Goal: Task Accomplishment & Management: Manage account settings

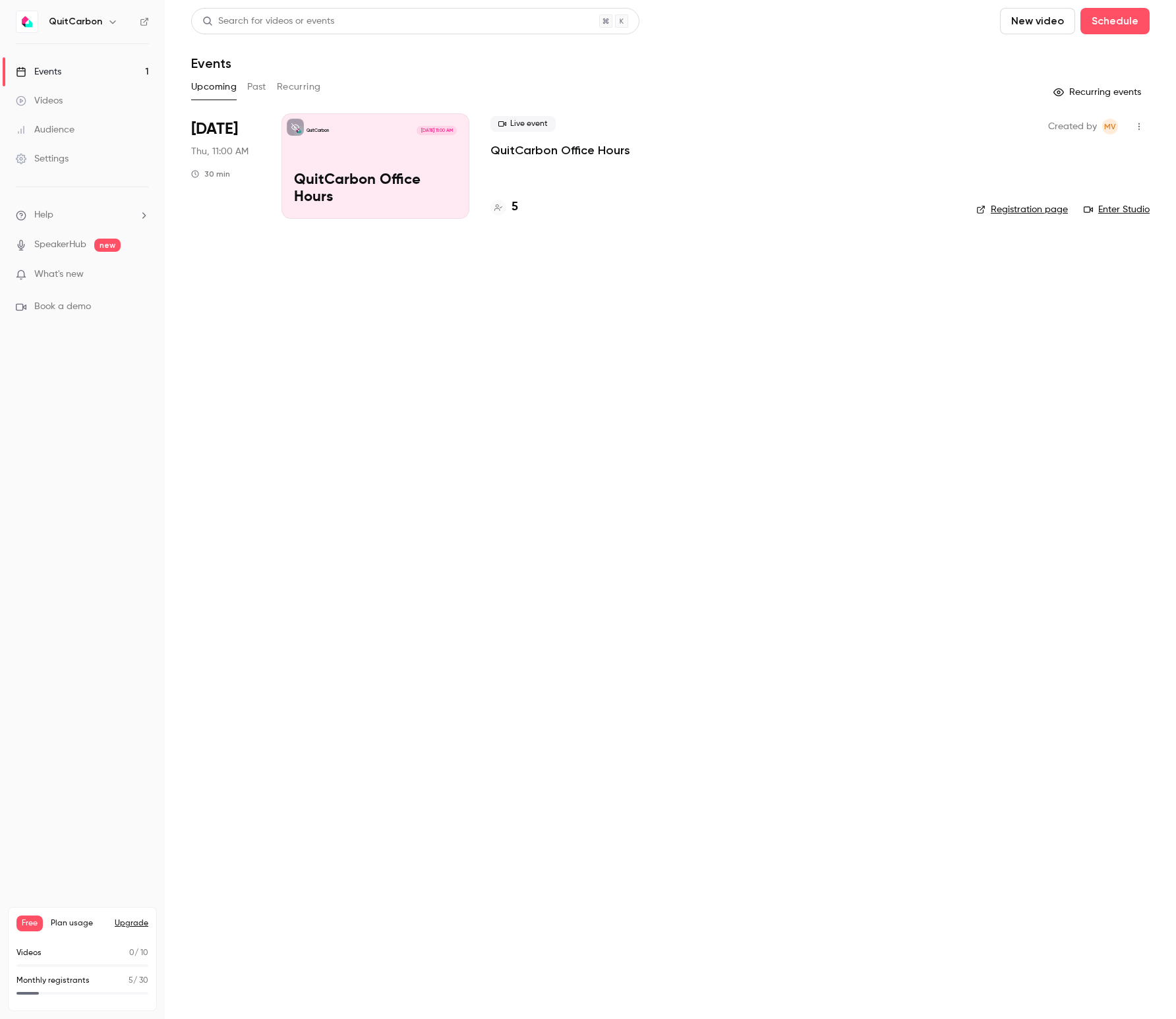
click at [363, 189] on p "QuitCarbon Office Hours" at bounding box center [375, 189] width 163 height 34
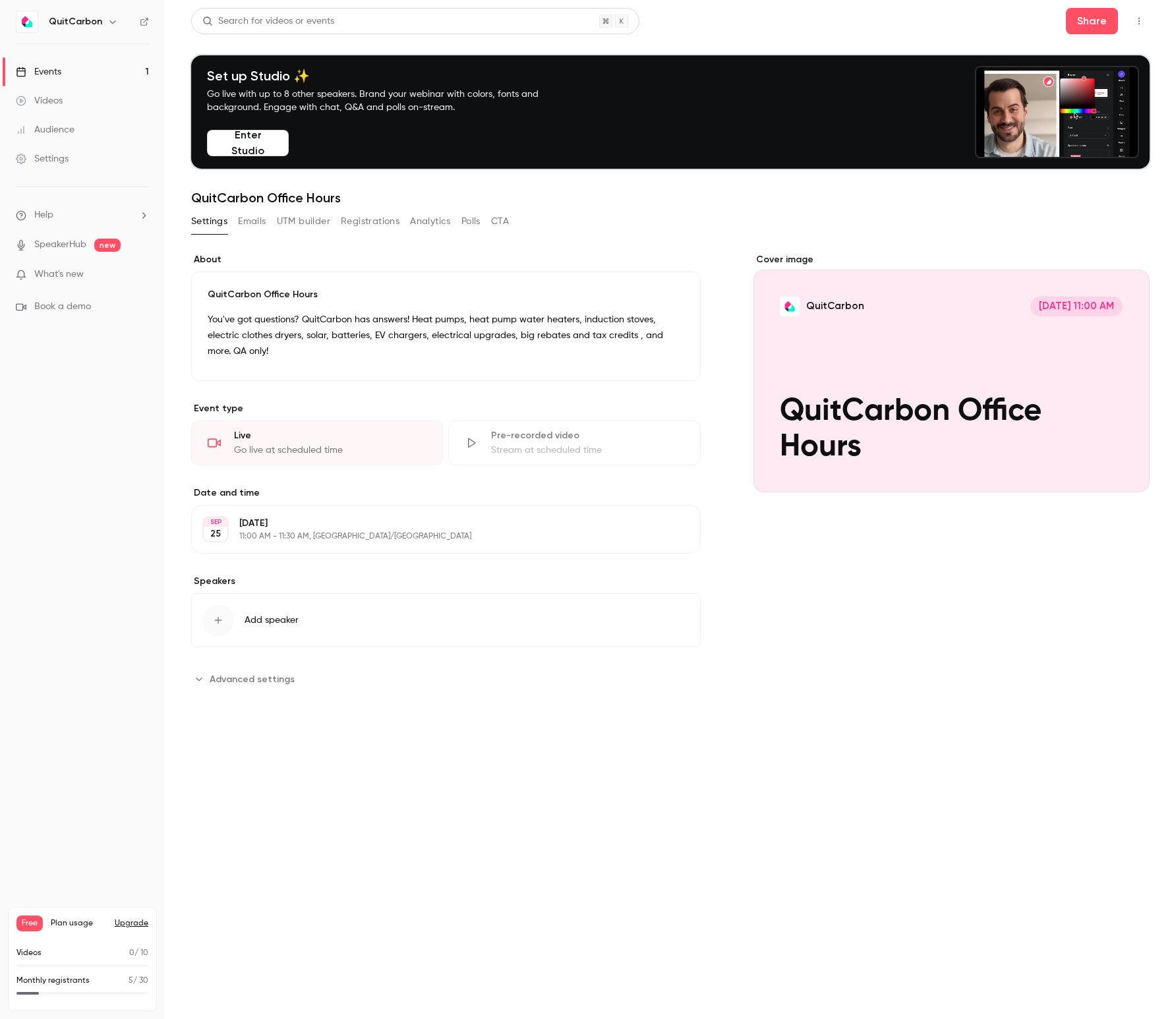
click at [240, 147] on button "Enter Studio" at bounding box center [247, 143] width 82 height 27
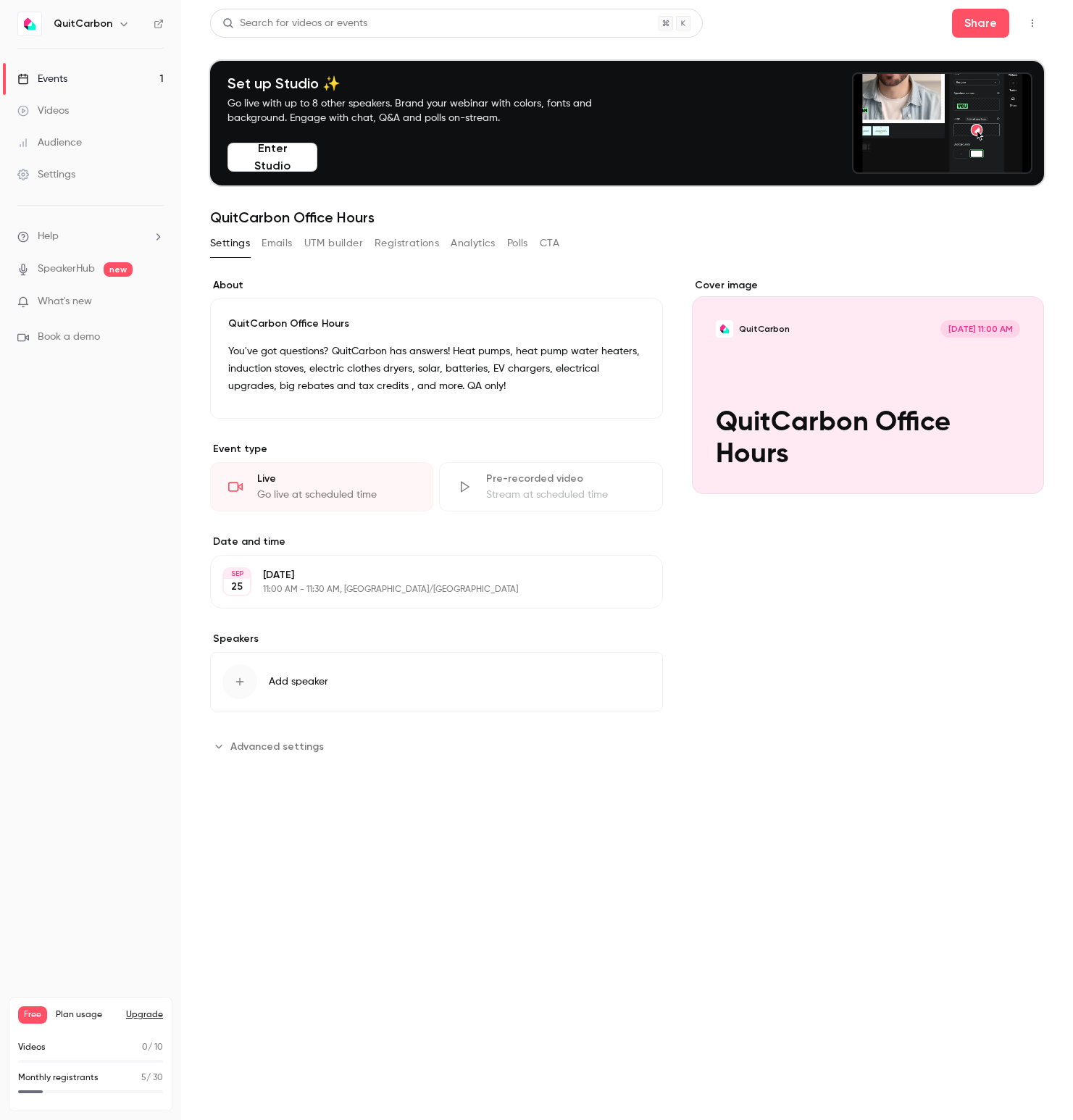
click at [277, 157] on button "Enter Studio" at bounding box center [272, 157] width 90 height 29
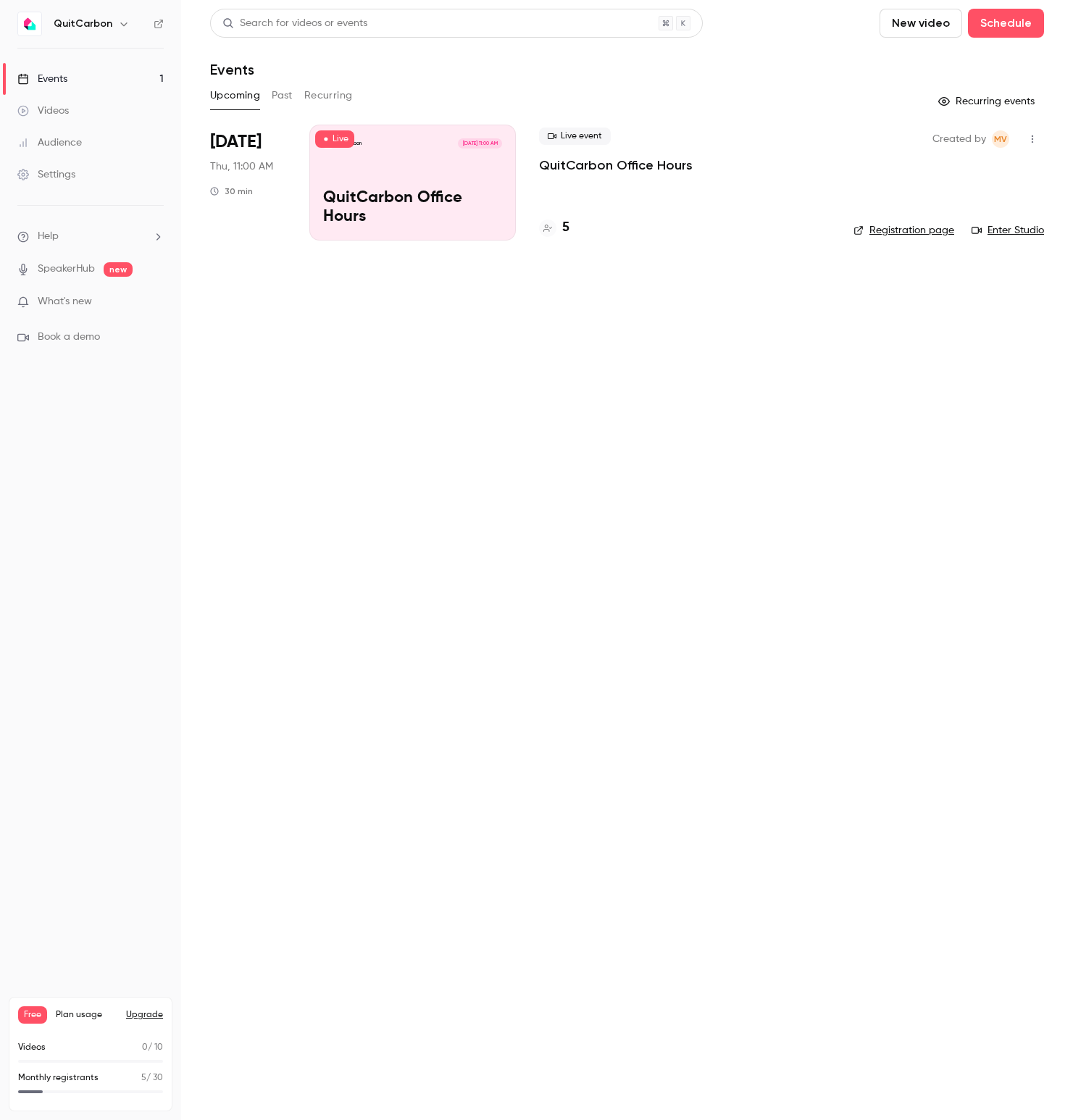
click at [62, 266] on link "SpeakerHub" at bounding box center [66, 269] width 58 height 15
click at [58, 302] on span "What's new" at bounding box center [64, 302] width 54 height 15
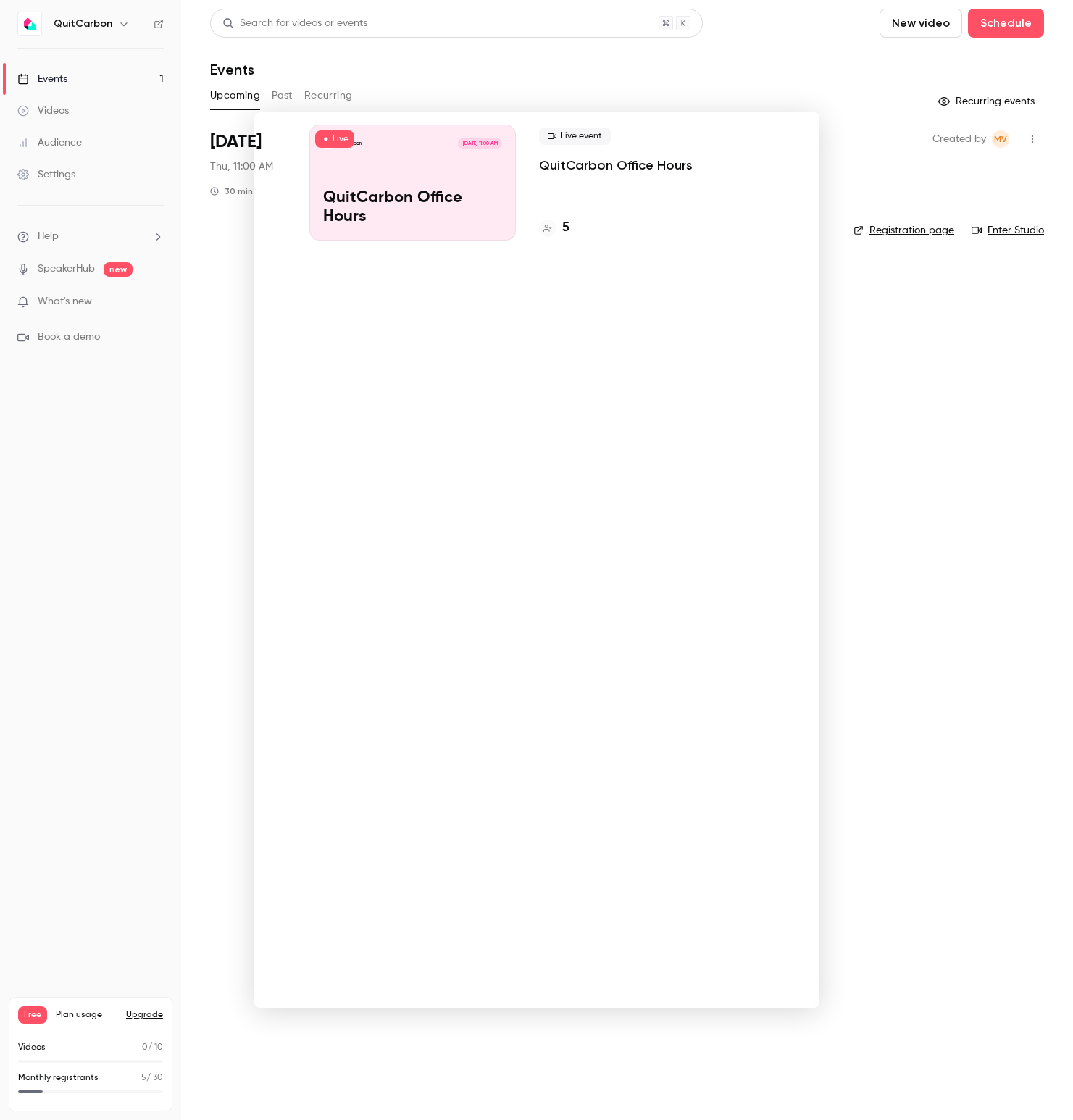
click at [235, 461] on div at bounding box center [536, 560] width 1073 height 1120
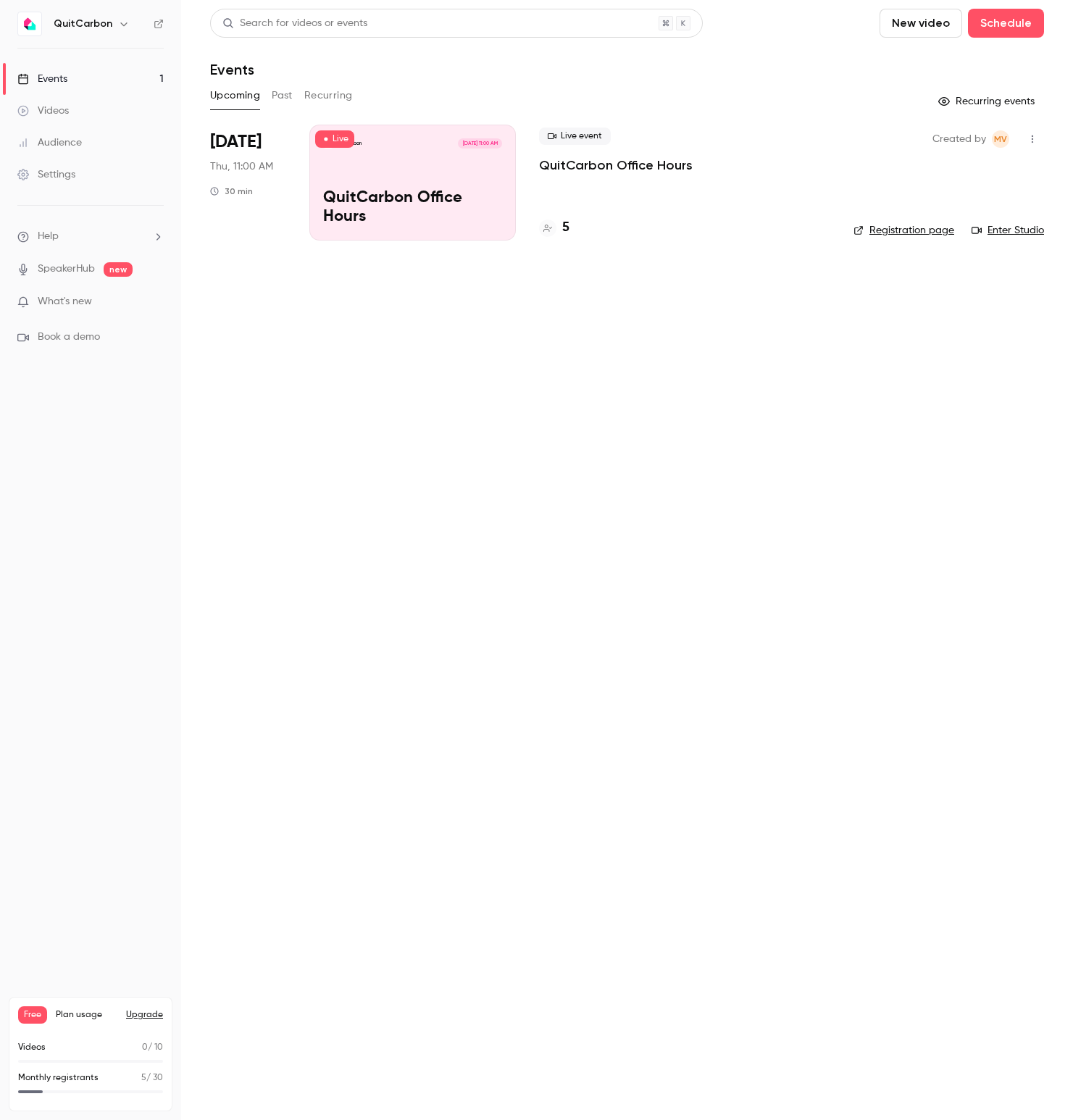
click at [364, 197] on p "QuitCarbon Office Hours" at bounding box center [412, 207] width 179 height 38
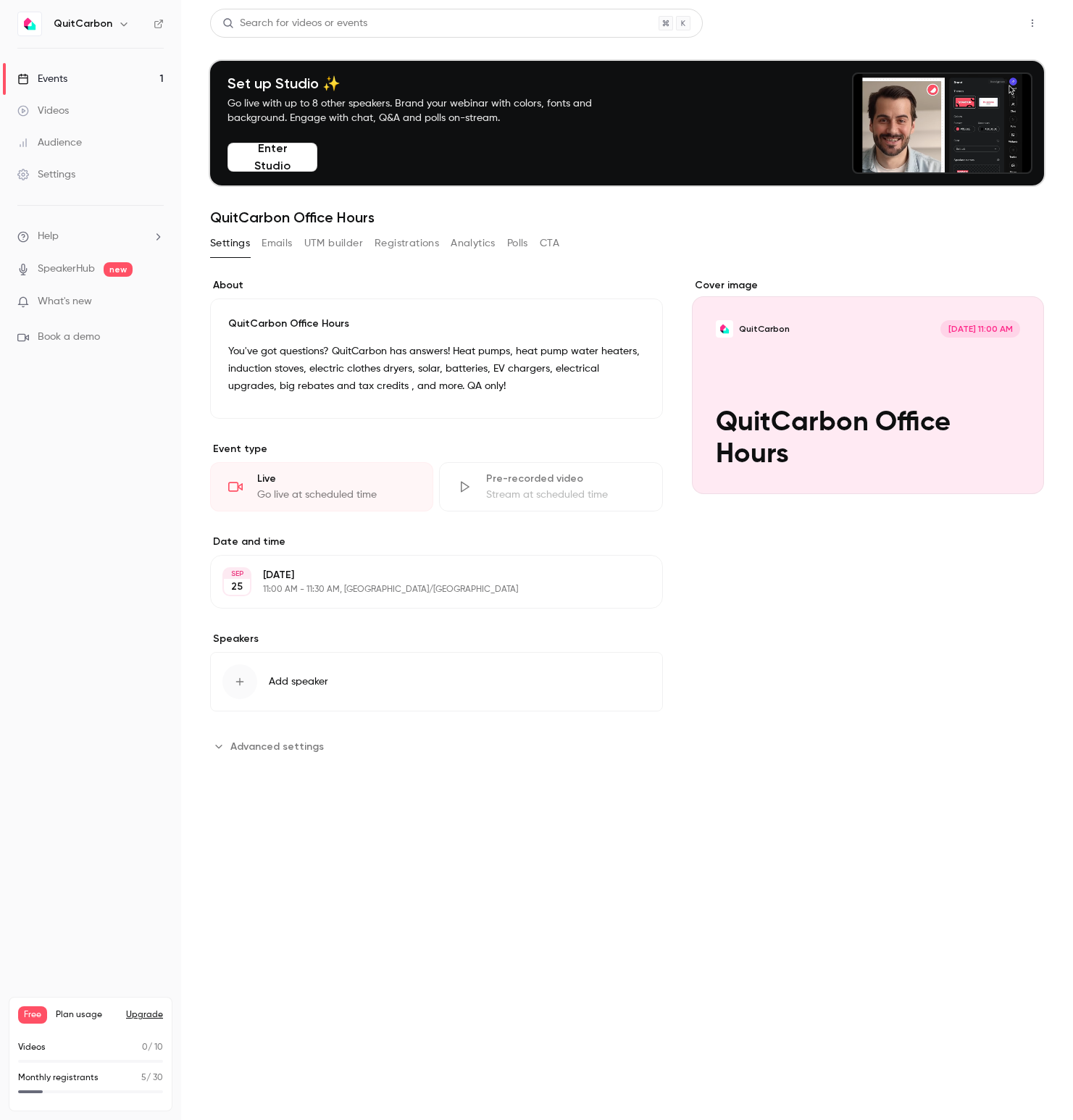
click at [982, 20] on button "Share" at bounding box center [980, 23] width 58 height 29
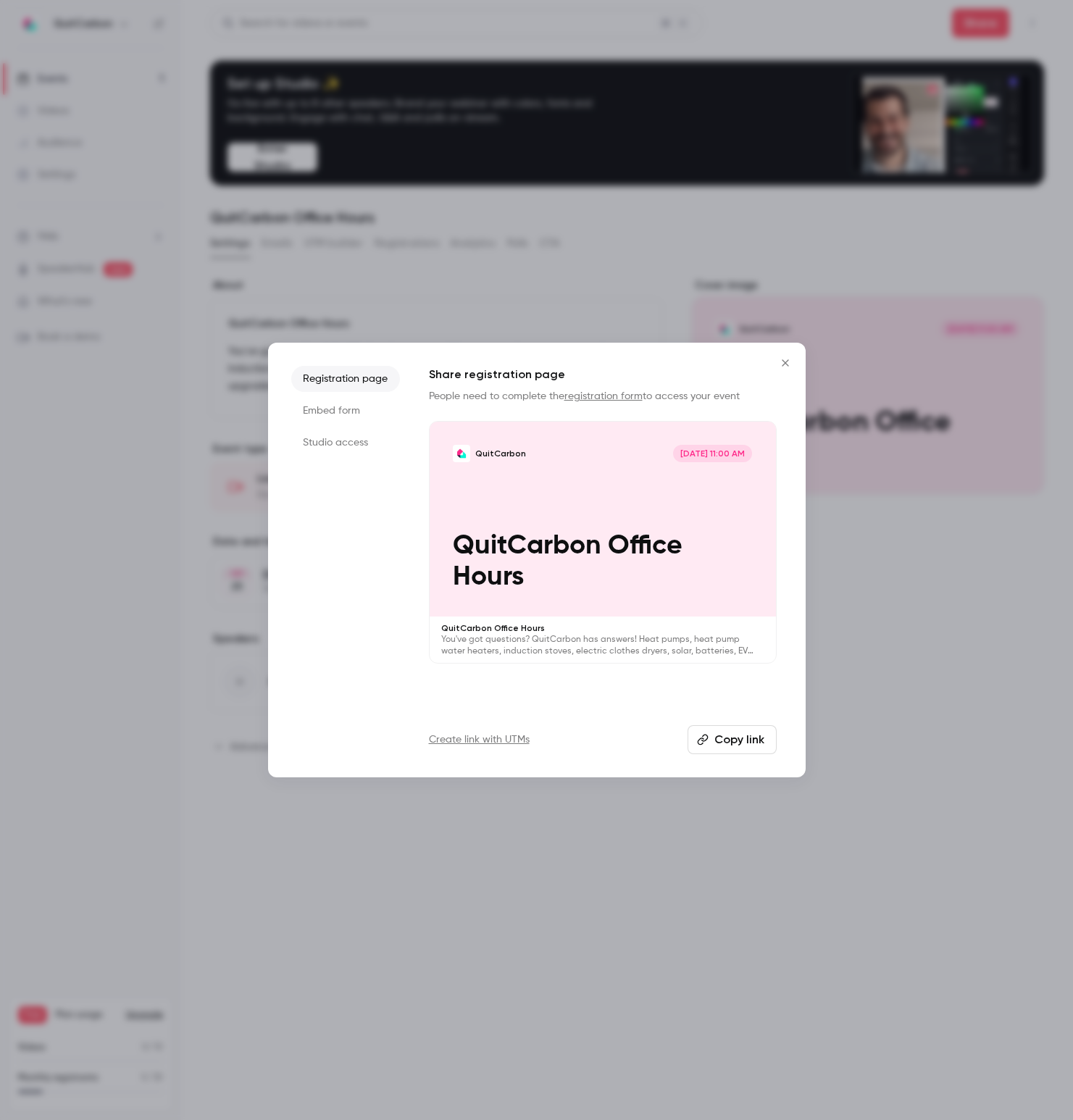
click at [732, 741] on button "Copy link" at bounding box center [732, 740] width 89 height 29
click at [783, 362] on icon "Close" at bounding box center [785, 362] width 18 height 12
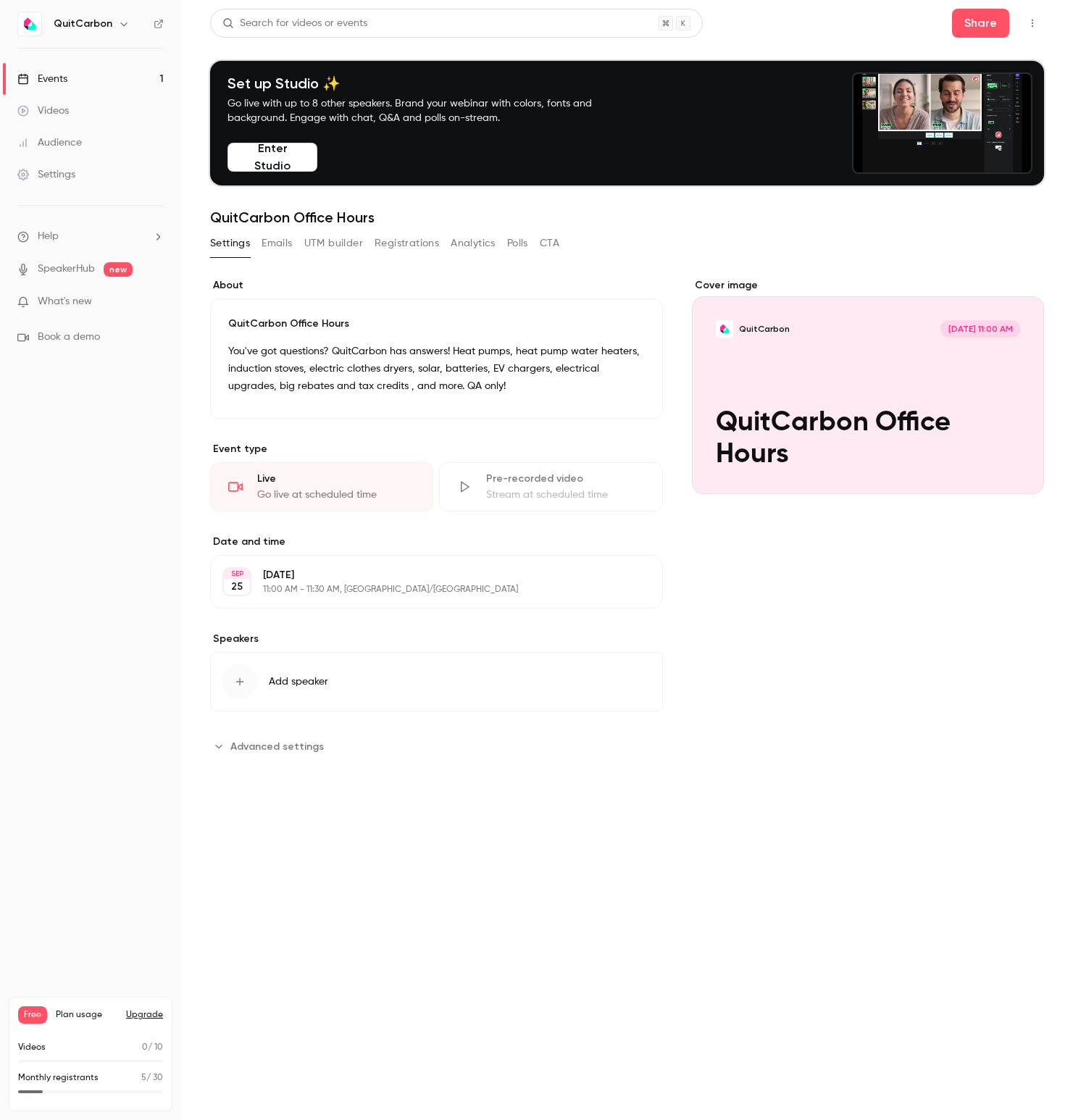
click at [61, 84] on div "Events" at bounding box center [42, 78] width 50 height 15
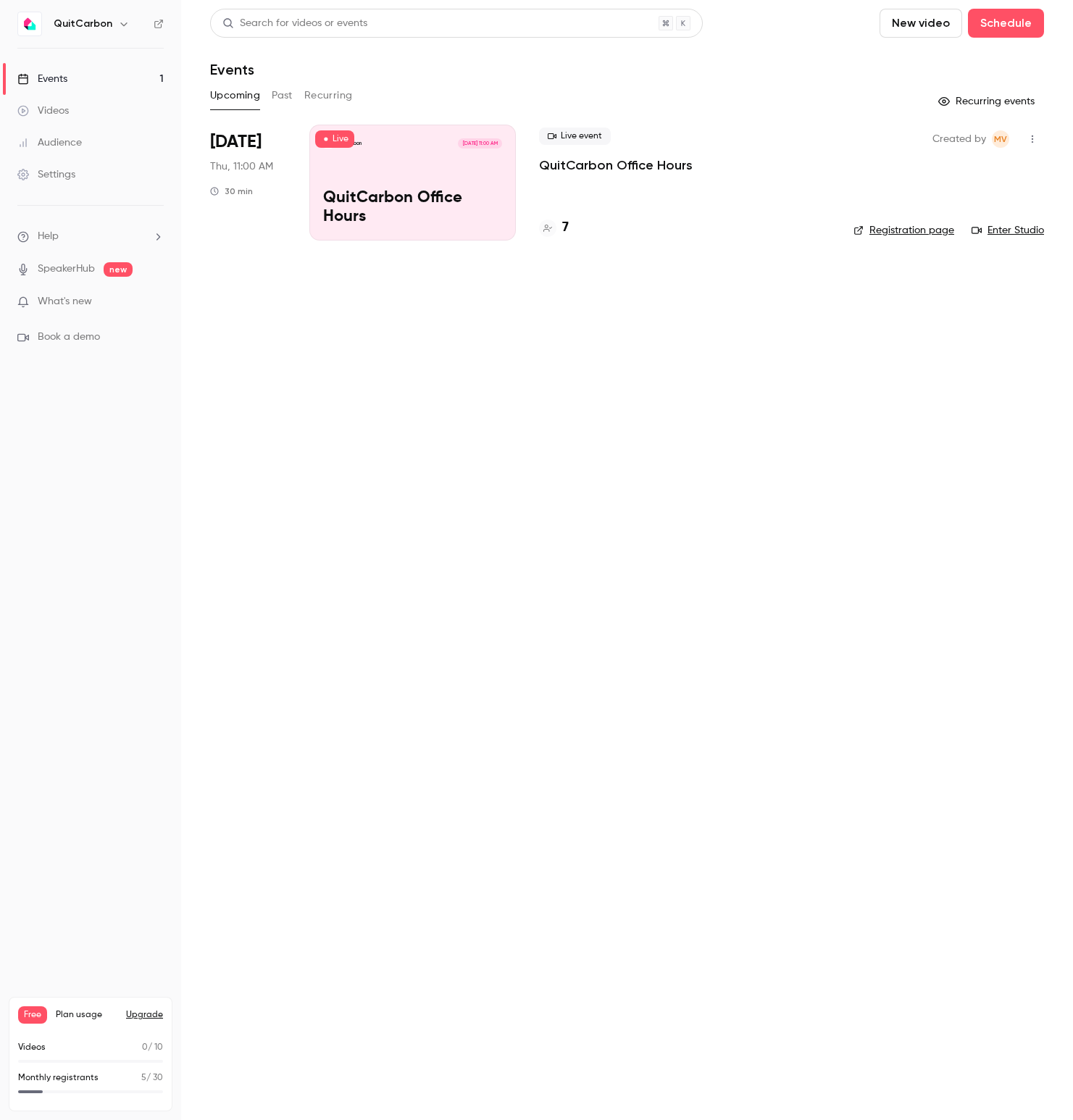
click at [405, 194] on p "QuitCarbon Office Hours" at bounding box center [412, 207] width 179 height 38
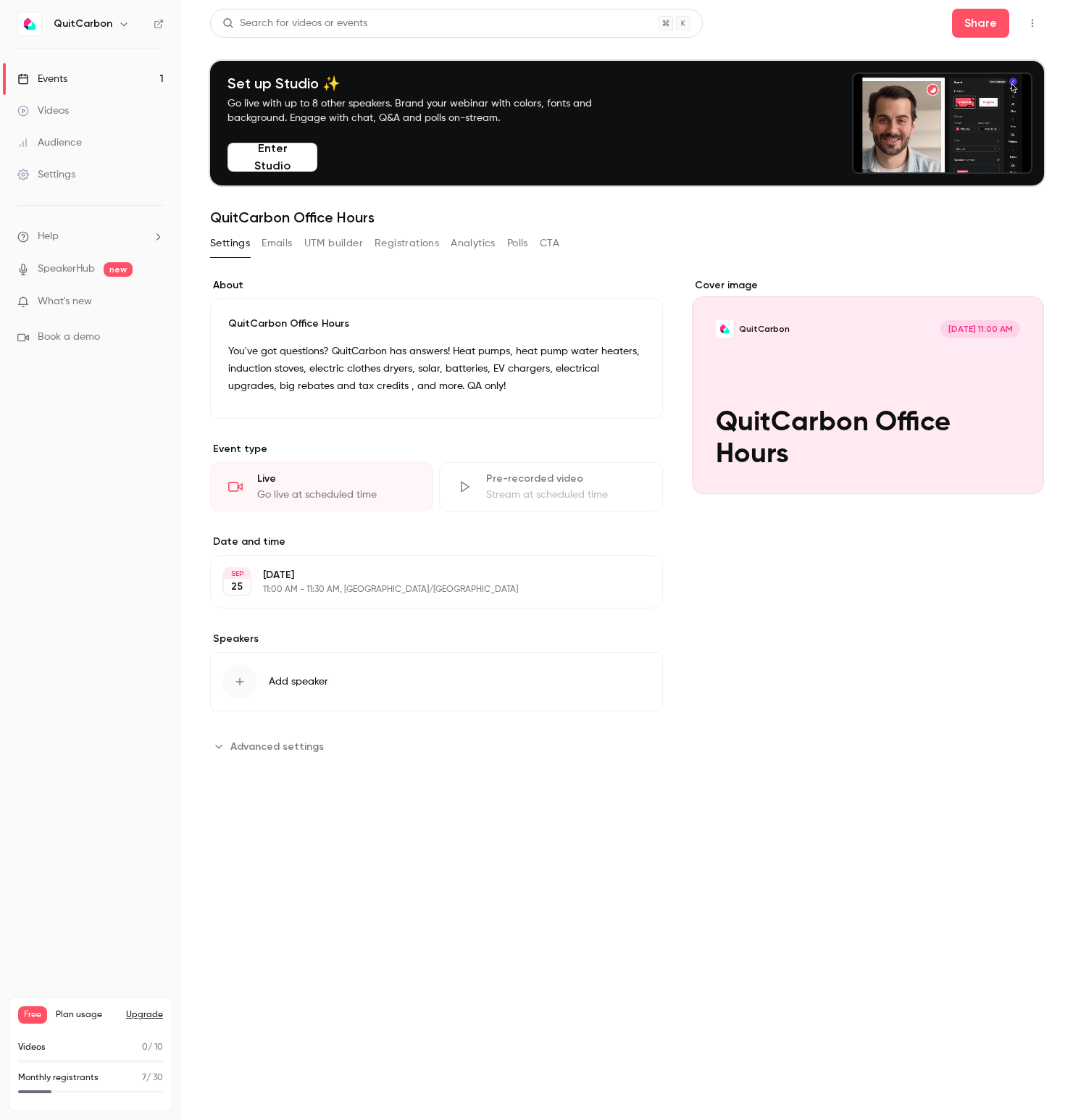
click at [265, 755] on button "Advanced settings" at bounding box center [272, 746] width 123 height 23
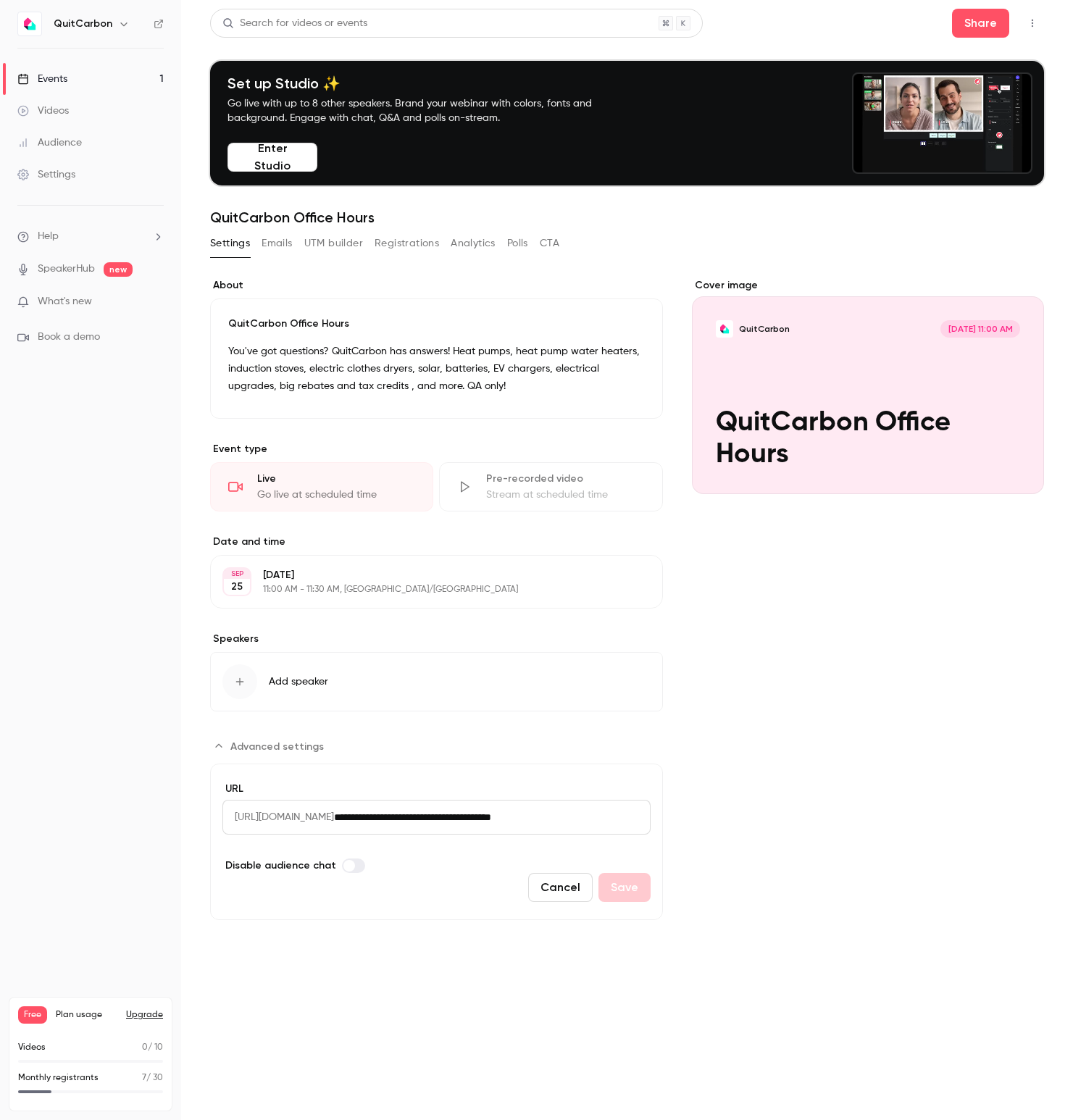
click at [890, 711] on div "Cover image QuitCarbon Sep 25, 11:00 AM QuitCarbon Office Hours" at bounding box center [867, 599] width 352 height 642
click at [277, 241] on button "Emails" at bounding box center [277, 243] width 31 height 23
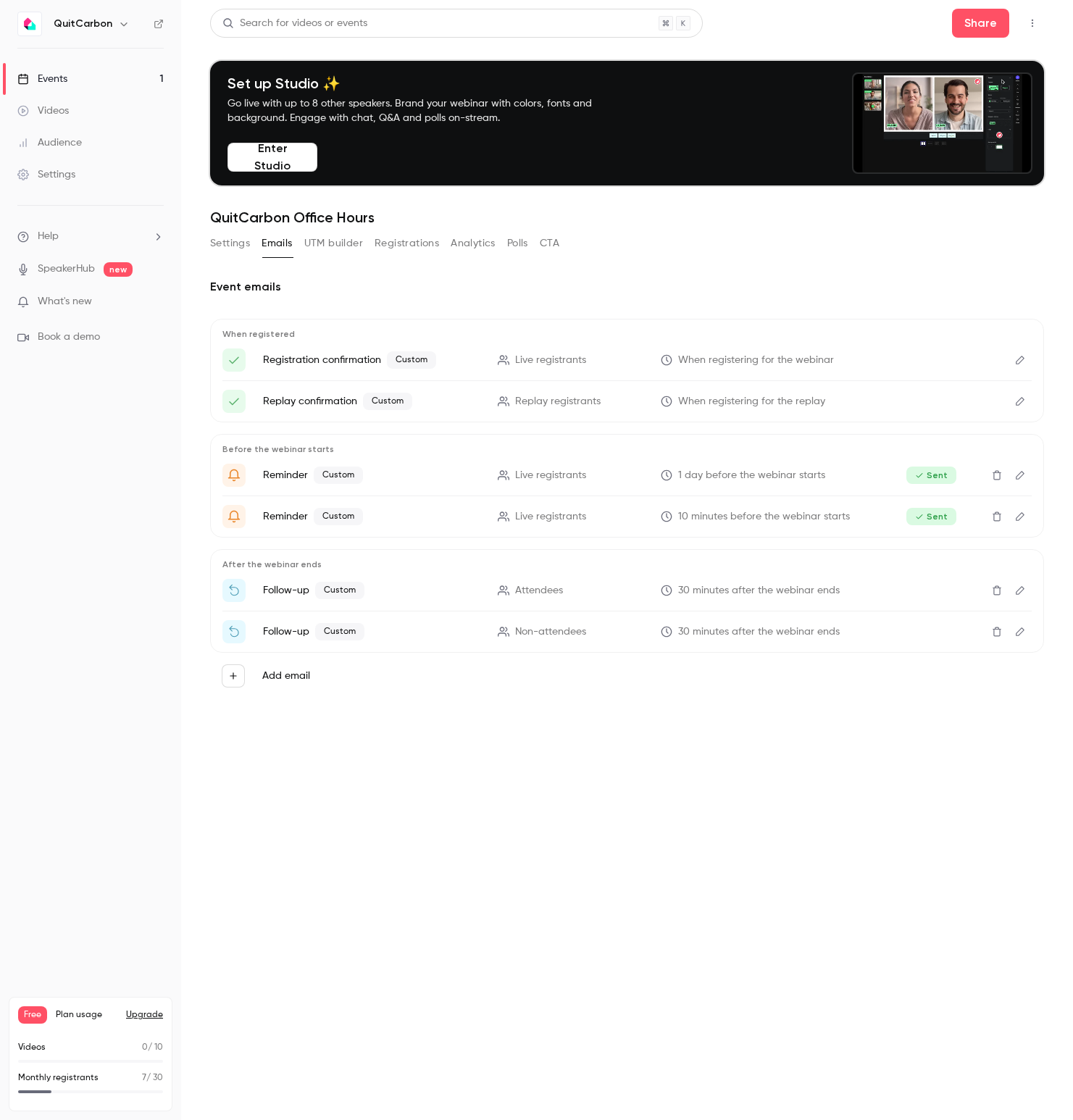
click at [329, 245] on button "UTM builder" at bounding box center [333, 243] width 58 height 23
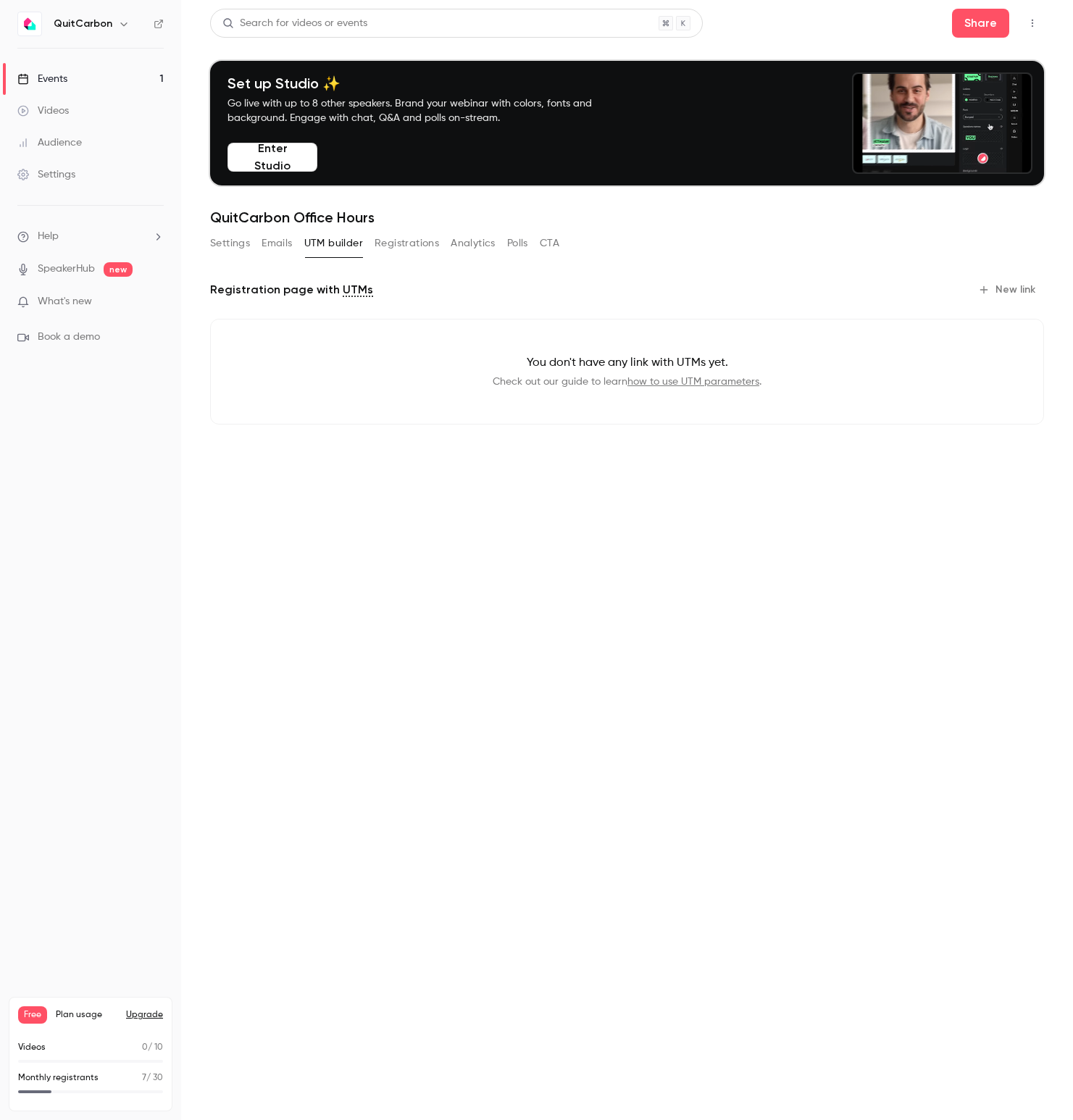
click at [400, 246] on button "Registrations" at bounding box center [407, 243] width 64 height 23
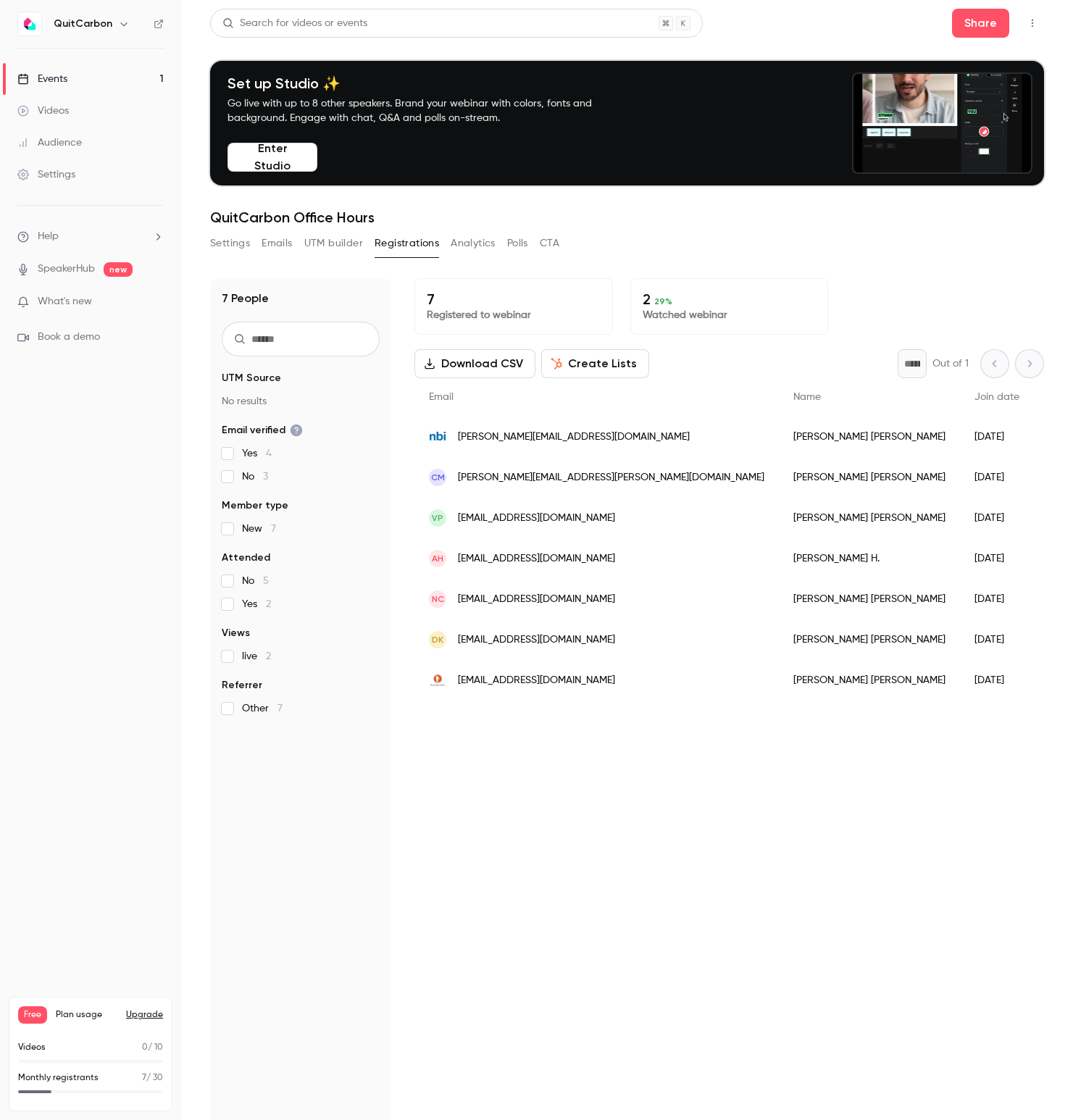
click at [472, 246] on button "Analytics" at bounding box center [473, 243] width 45 height 23
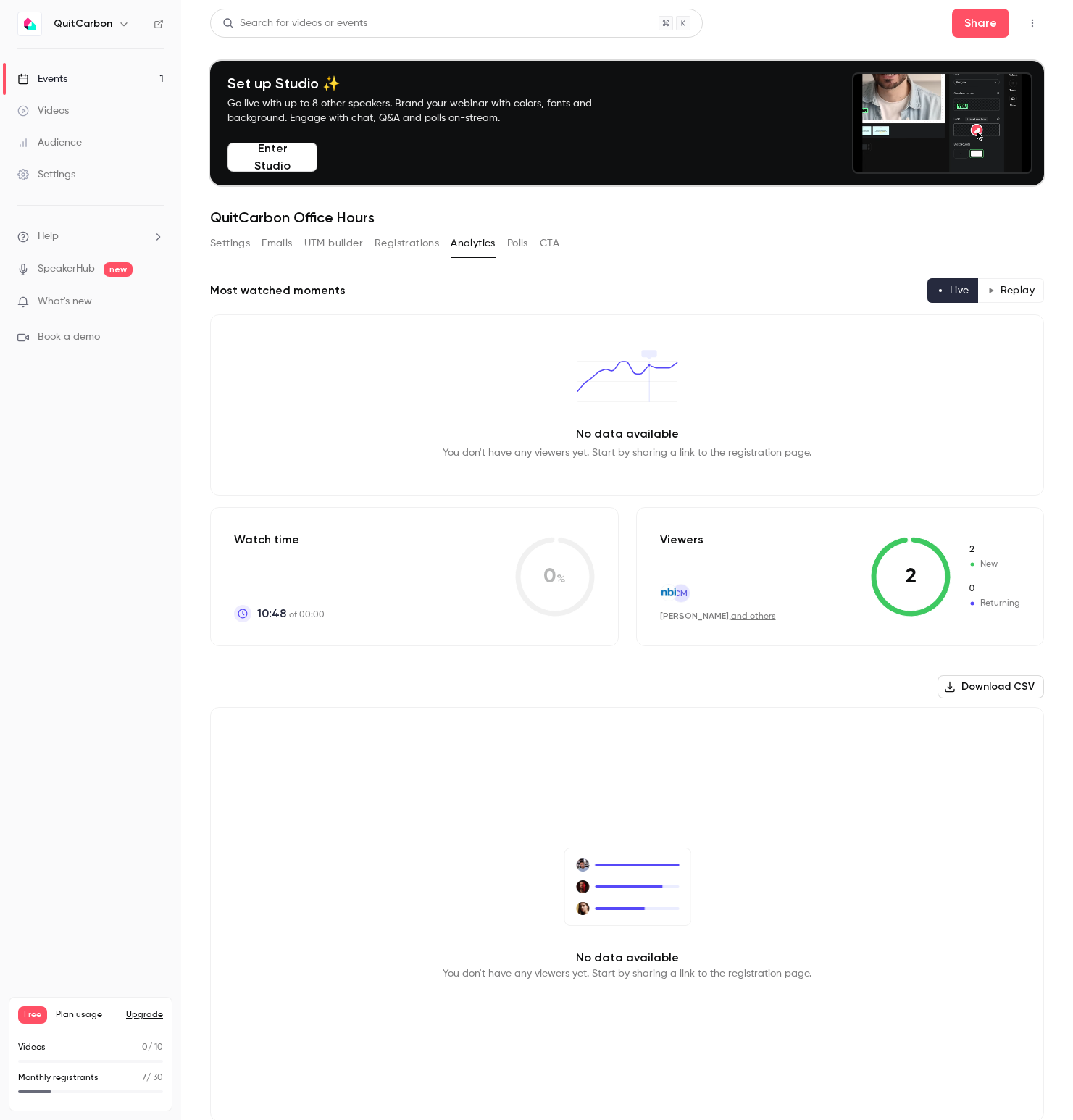
click at [517, 244] on button "Polls" at bounding box center [517, 243] width 21 height 23
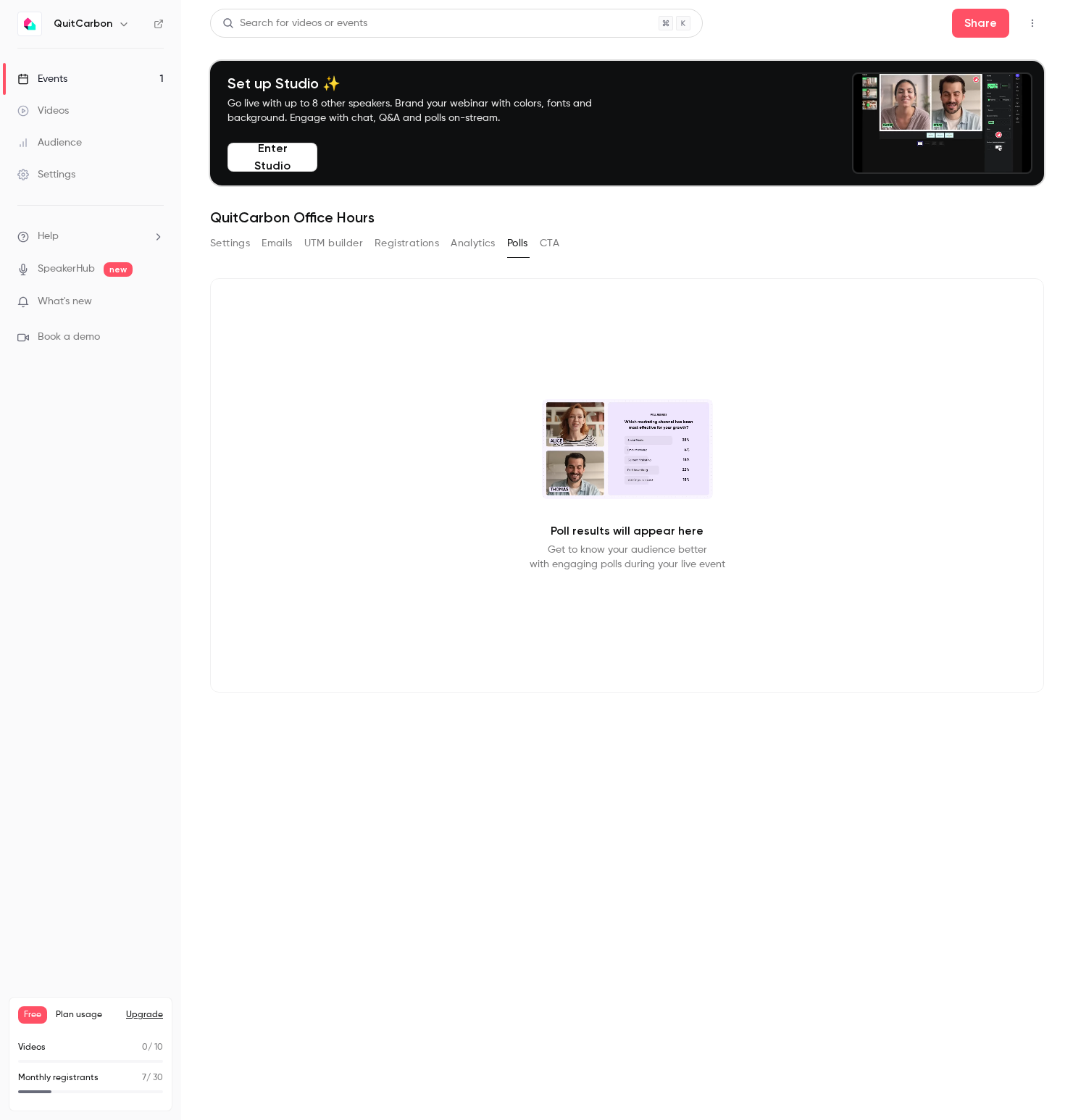
click at [555, 245] on button "CTA" at bounding box center [549, 243] width 19 height 23
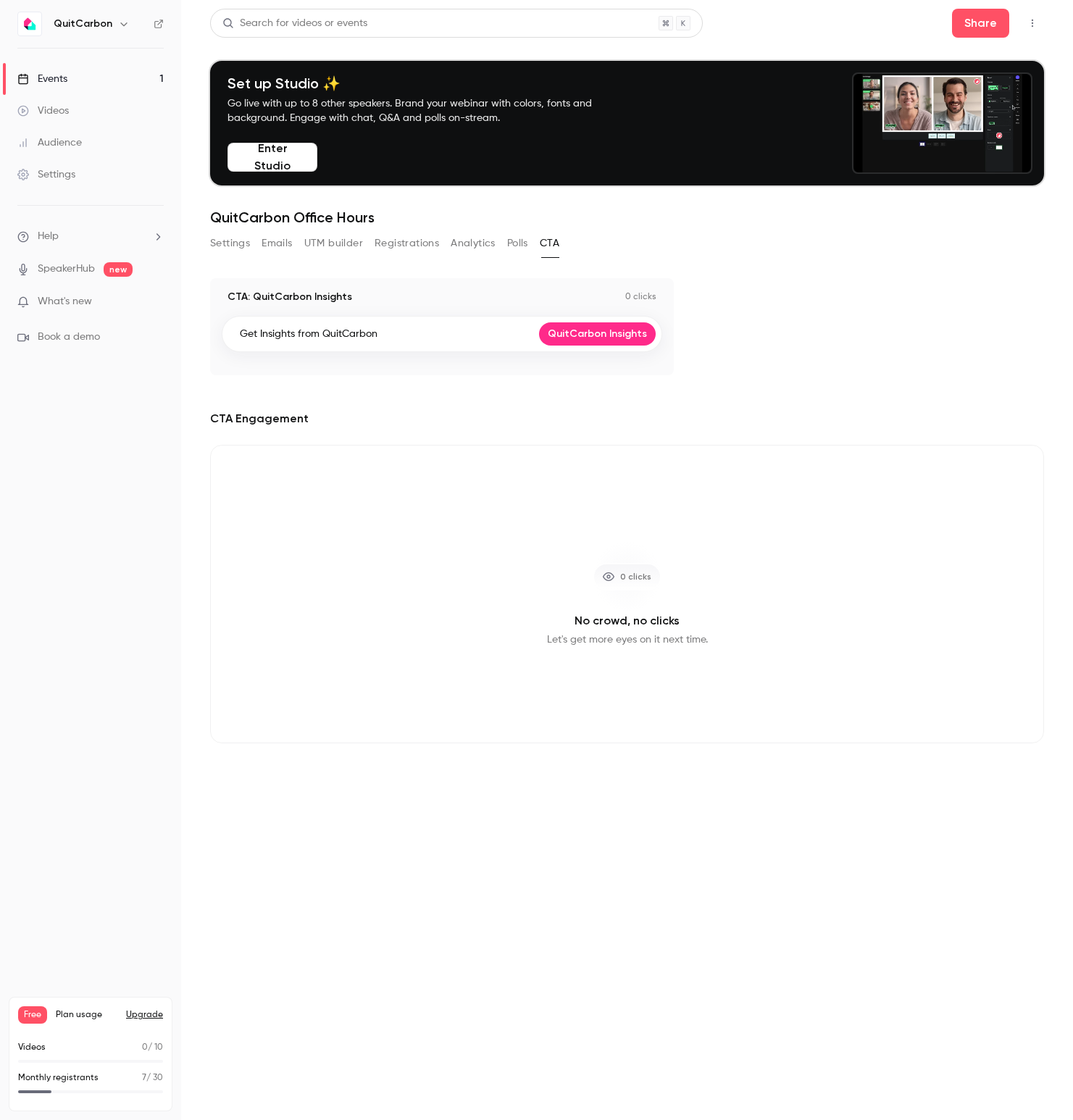
click at [499, 246] on div "Settings Emails UTM builder Registrations Analytics Polls CTA" at bounding box center [385, 243] width 349 height 23
click at [56, 78] on div "Events" at bounding box center [42, 78] width 50 height 15
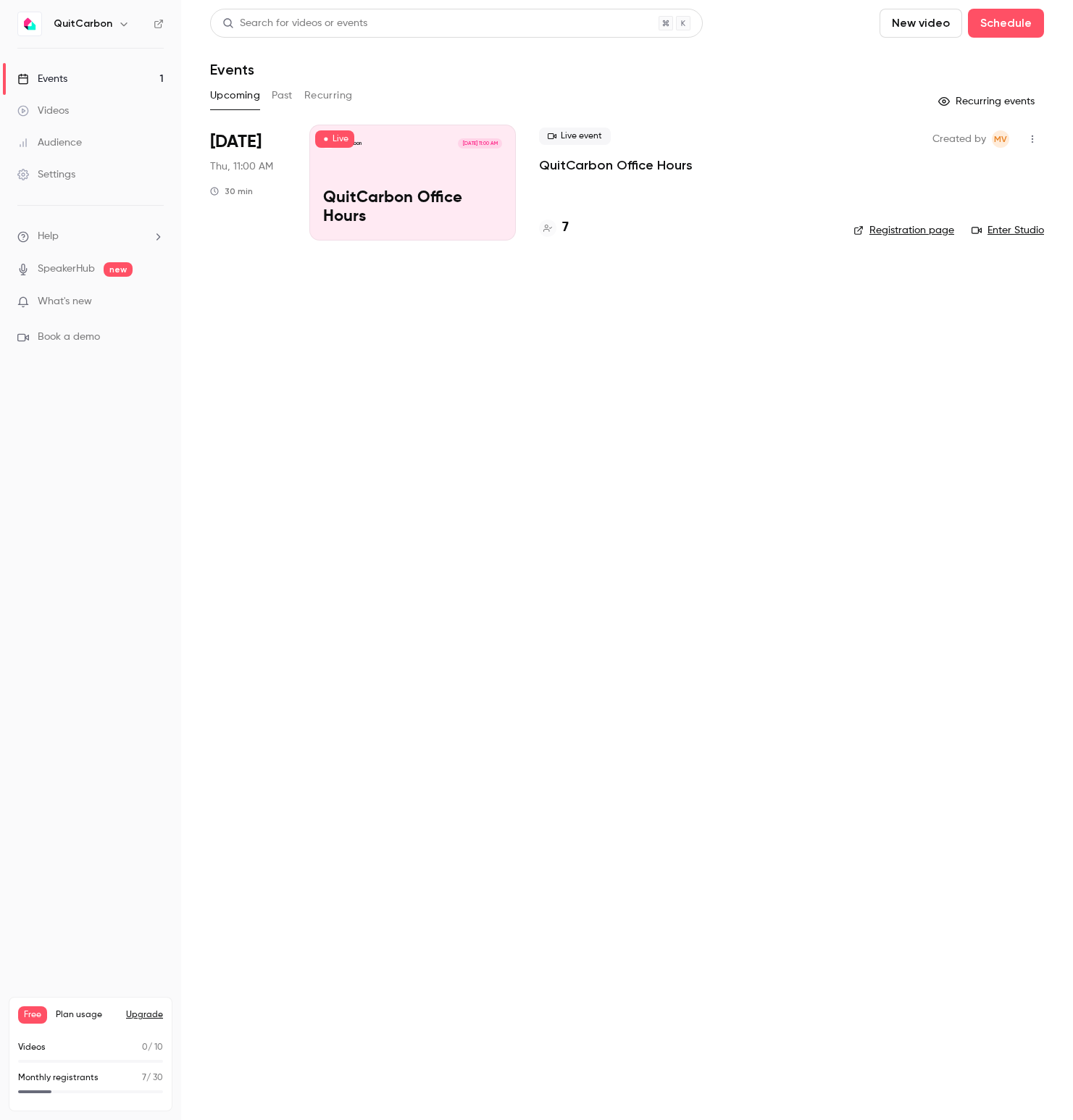
click at [378, 199] on p "QuitCarbon Office Hours" at bounding box center [412, 207] width 179 height 38
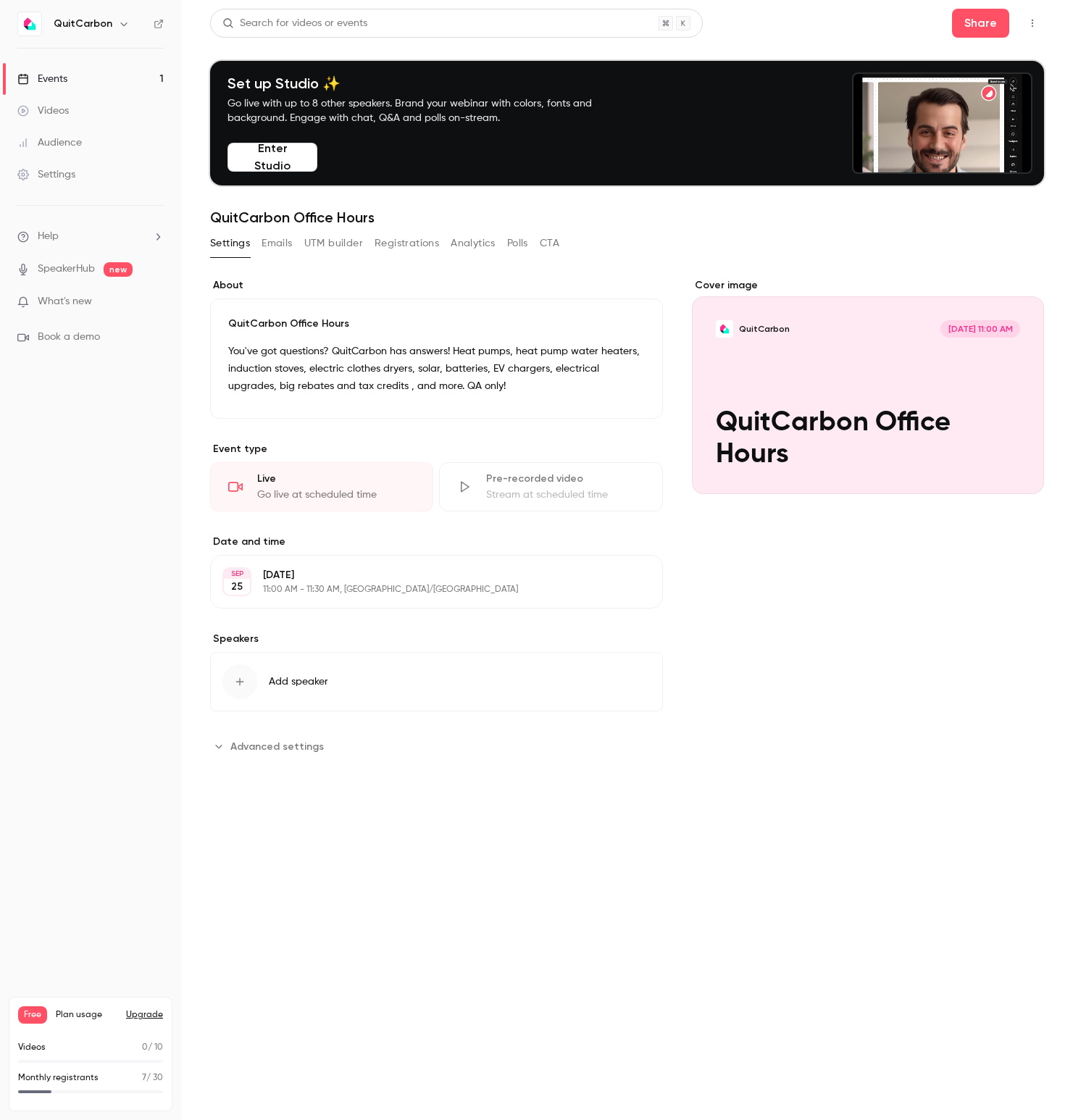
click at [843, 851] on main "**********" at bounding box center [627, 560] width 892 height 1120
click at [416, 247] on button "Registrations" at bounding box center [407, 243] width 64 height 23
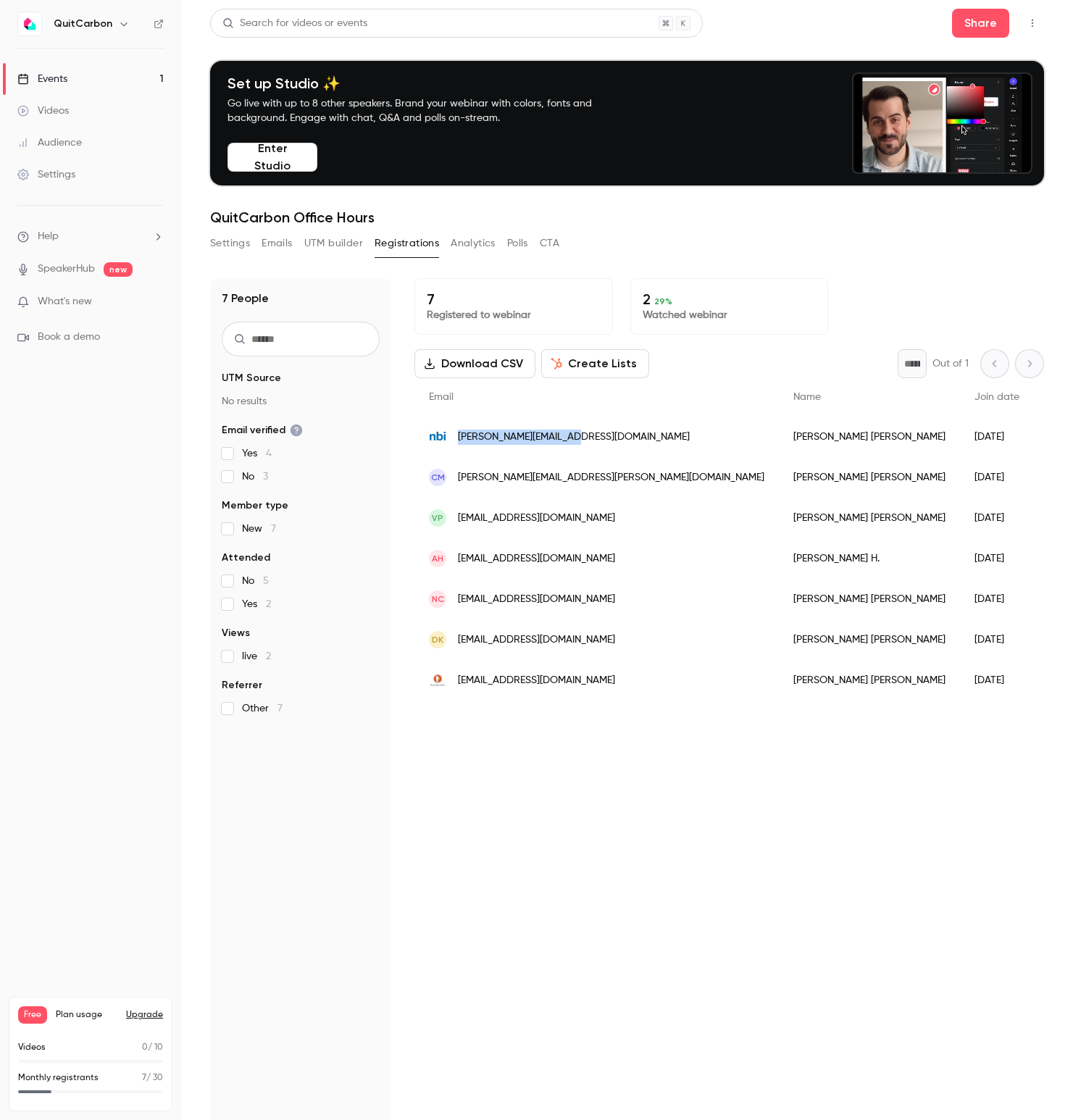
drag, startPoint x: 457, startPoint y: 438, endPoint x: 581, endPoint y: 441, distance: 124.0
click at [581, 441] on div "susan@newbuildings.org" at bounding box center [596, 437] width 365 height 41
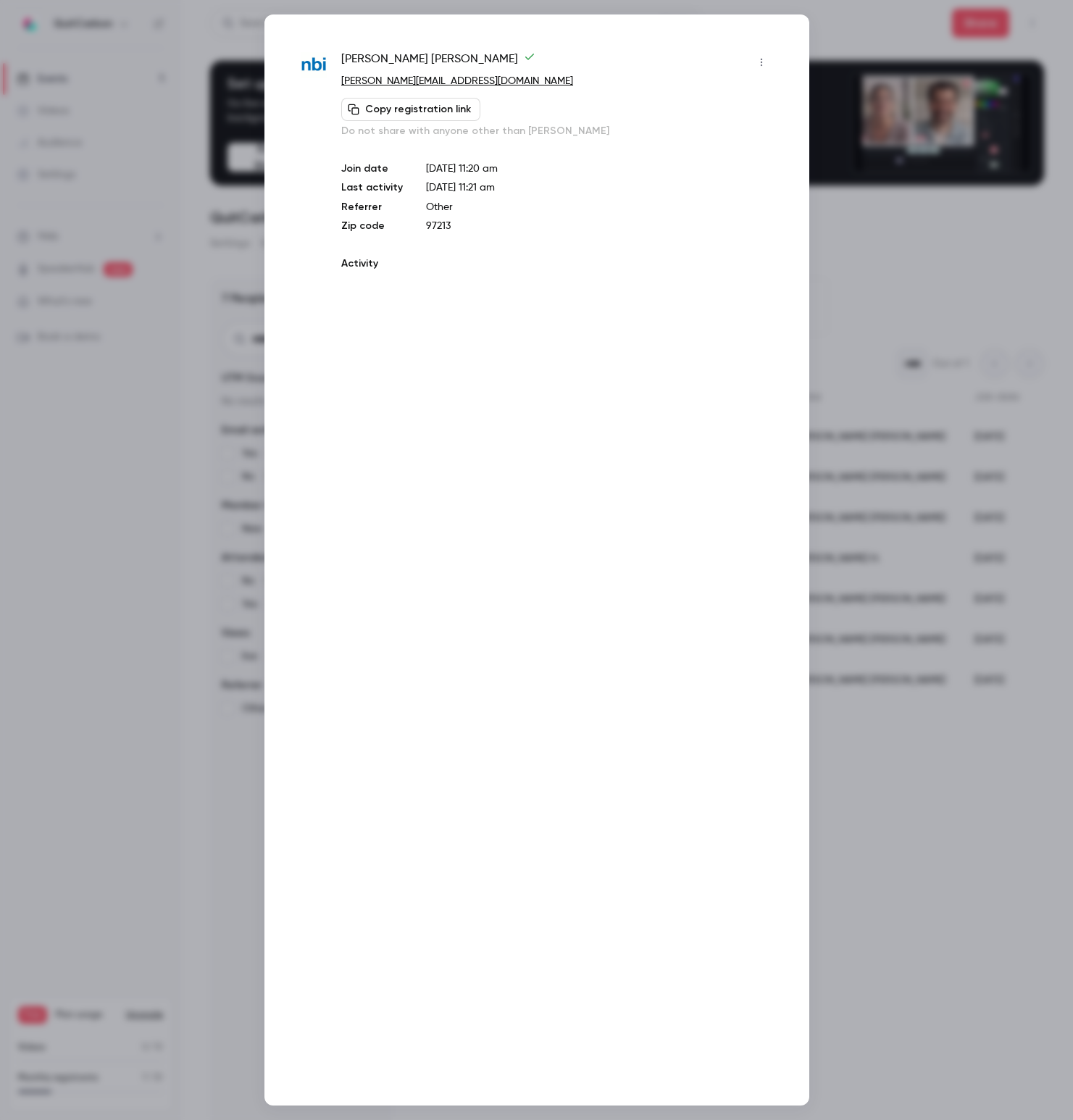
copy span "susan@newbuildings.org"
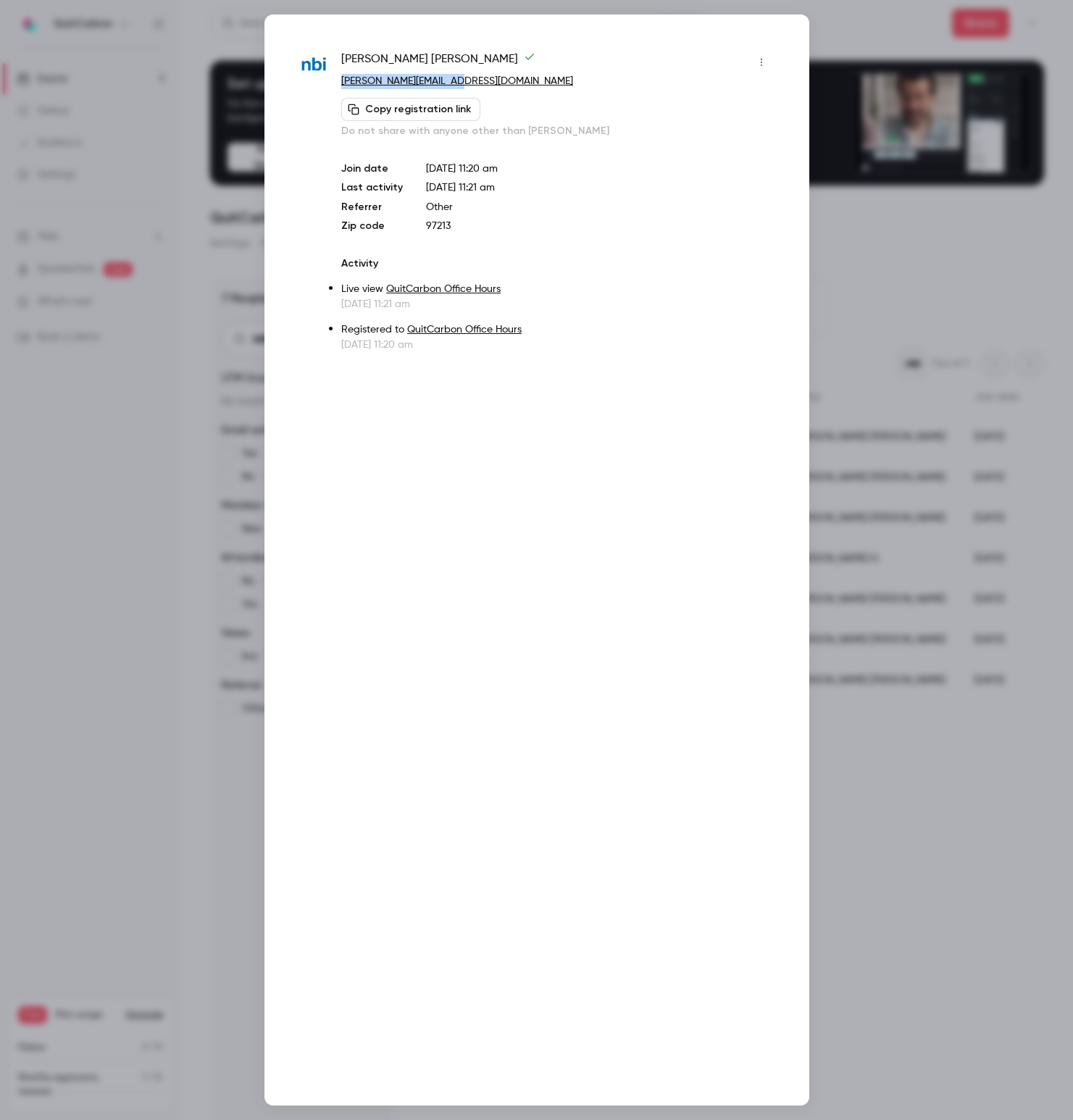
drag, startPoint x: 464, startPoint y: 78, endPoint x: 338, endPoint y: 79, distance: 126.0
click at [338, 79] on div "Susan Harris susan@newbuildings.org Copy registration link Do not share with an…" at bounding box center [536, 201] width 472 height 302
copy link "susan@newbuildings.org"
click at [914, 869] on div at bounding box center [536, 560] width 1073 height 1120
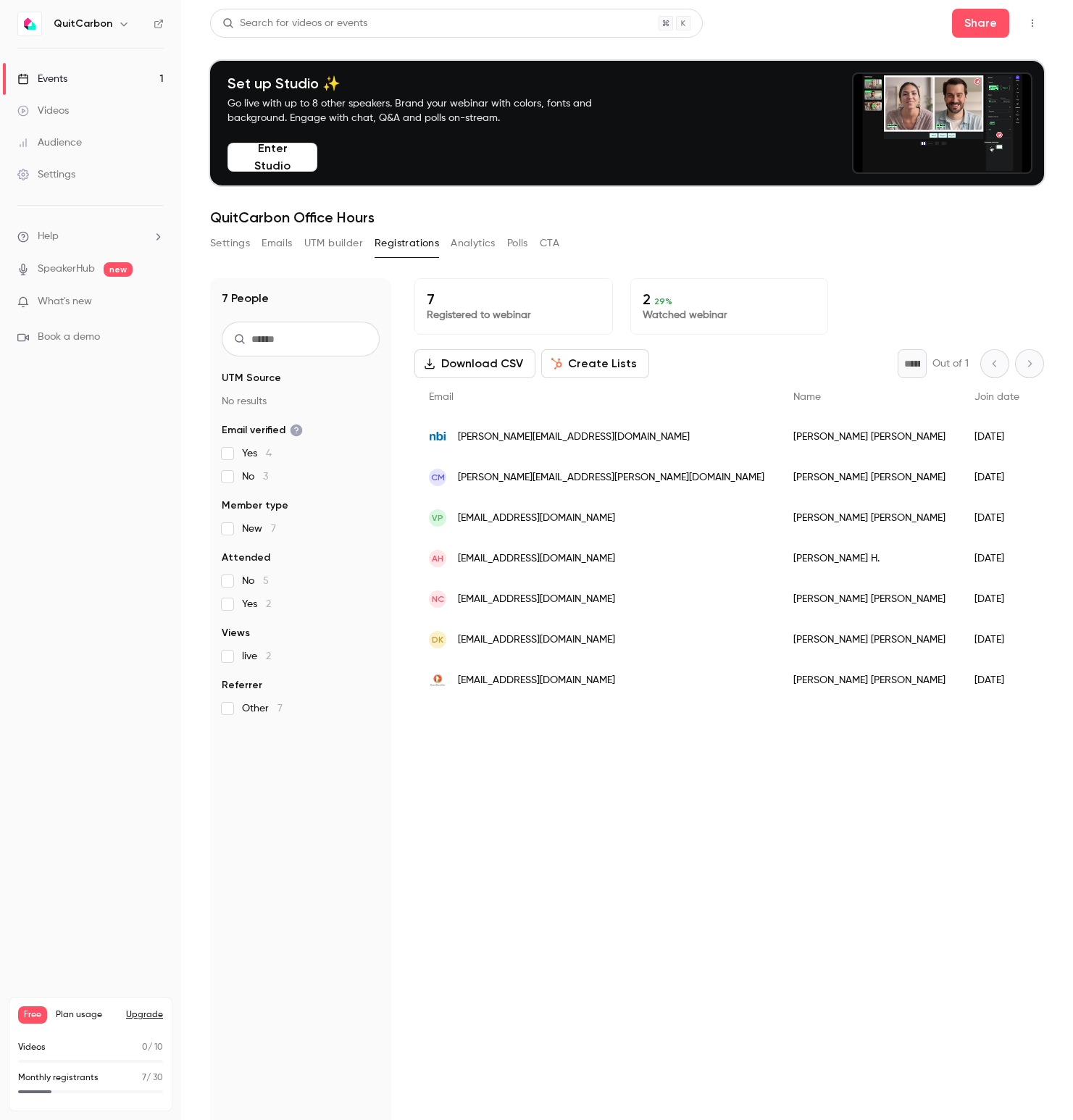
click at [638, 916] on div "7 Registered to webinar 2 29 % Watched webinar Download CSV Create Lists * Out …" at bounding box center [729, 765] width 629 height 975
click at [594, 947] on div "7 Registered to webinar 2 29 % Watched webinar Download CSV Create Lists * Out …" at bounding box center [729, 765] width 629 height 975
click at [719, 834] on div "7 Registered to webinar 2 29 % Watched webinar Download CSV Create Lists * Out …" at bounding box center [729, 765] width 629 height 975
click at [735, 858] on div "7 Registered to webinar 2 29 % Watched webinar Download CSV Create Lists * Out …" at bounding box center [729, 765] width 629 height 975
